Goal: Find specific page/section: Find specific page/section

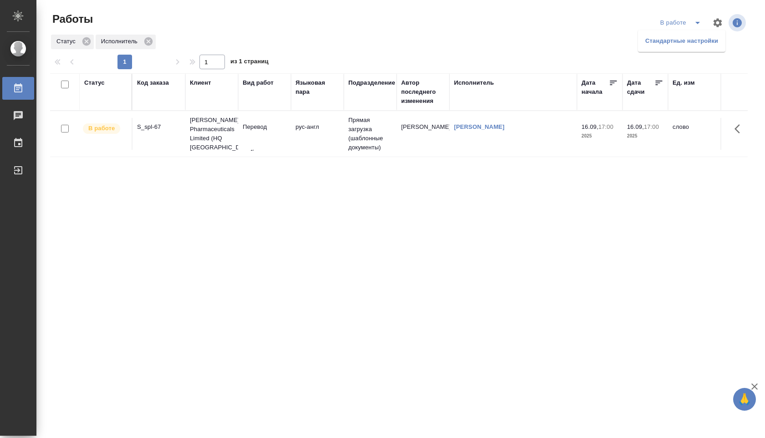
click at [682, 41] on li "Стандартные настройки" at bounding box center [681, 41] width 87 height 15
